Goal: Find specific fact: Find specific fact

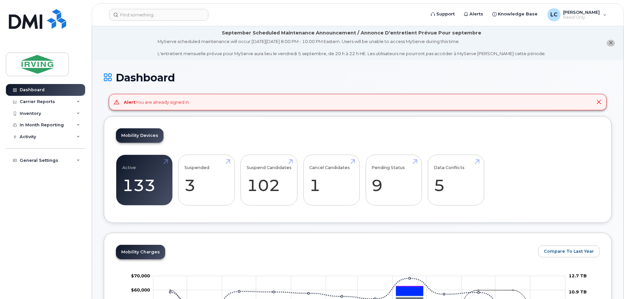
click at [602, 103] on div "Alert You are already signed in." at bounding box center [358, 102] width 498 height 17
click at [600, 102] on icon at bounding box center [598, 101] width 5 height 5
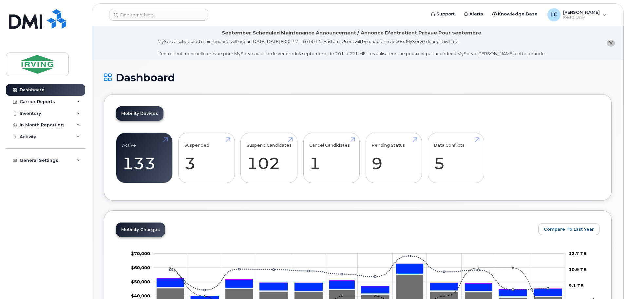
click at [146, 22] on header "Support Alerts Knowledge Base LC Lisa Carson Read Only English Français Sign out" at bounding box center [358, 14] width 532 height 23
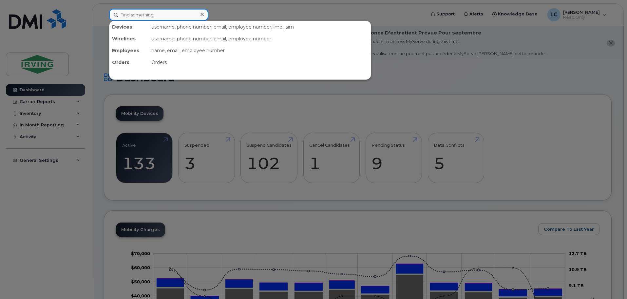
click at [146, 15] on input at bounding box center [158, 15] width 99 height 12
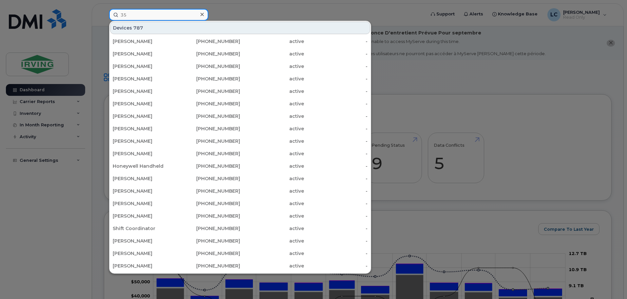
type input "3"
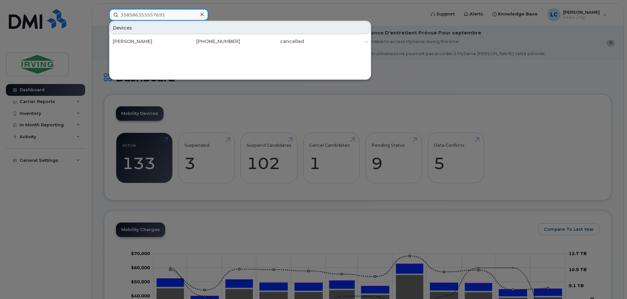
click at [161, 13] on input "358586353557693" at bounding box center [158, 15] width 99 height 12
click at [153, 15] on input "351690511705900" at bounding box center [158, 15] width 99 height 12
click at [166, 15] on input "351690511705900" at bounding box center [158, 15] width 99 height 12
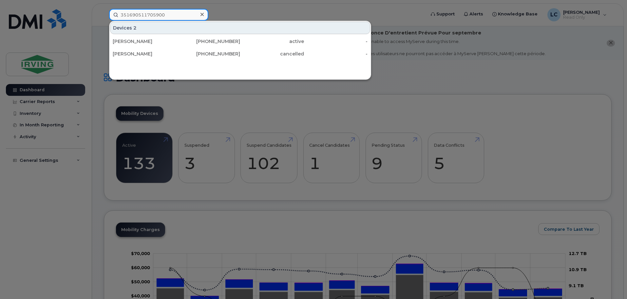
click at [166, 15] on input "351690511705900" at bounding box center [158, 15] width 99 height 12
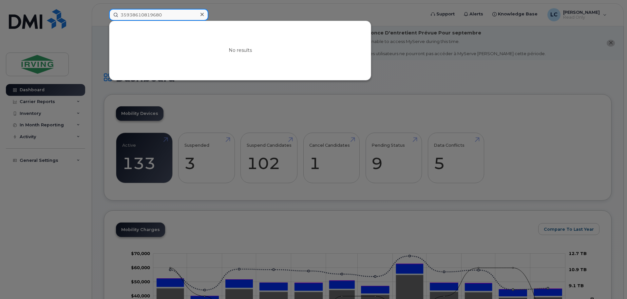
click at [166, 15] on input "35938610819680" at bounding box center [158, 15] width 99 height 12
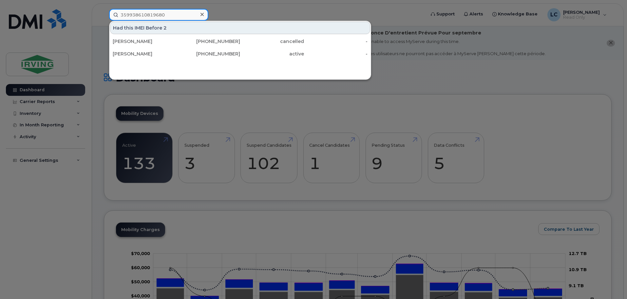
click at [128, 17] on input "359938610819680" at bounding box center [158, 15] width 99 height 12
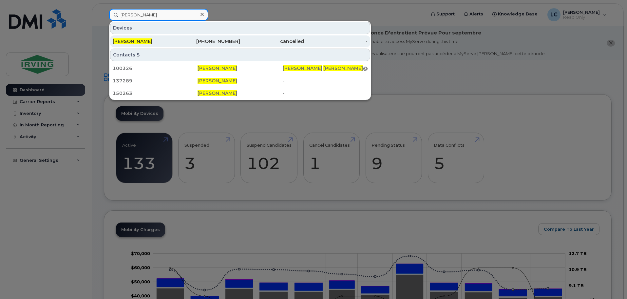
type input "adam johnston"
click at [310, 42] on div "-" at bounding box center [336, 41] width 64 height 7
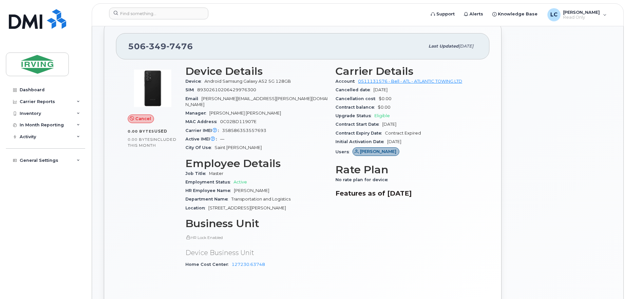
scroll to position [164, 0]
